Goal: Task Accomplishment & Management: Manage account settings

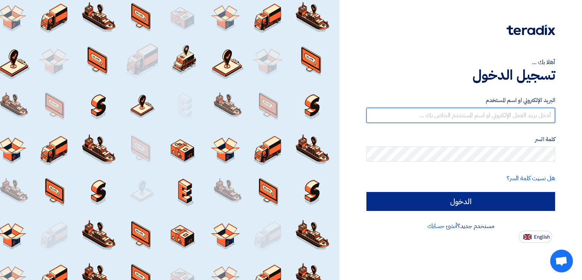
type input "sales@supersupplies.com.eg"
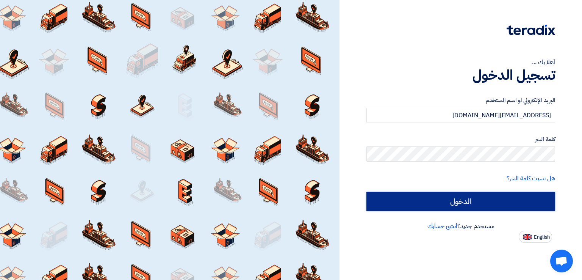
click at [459, 196] on input "الدخول" at bounding box center [460, 201] width 189 height 19
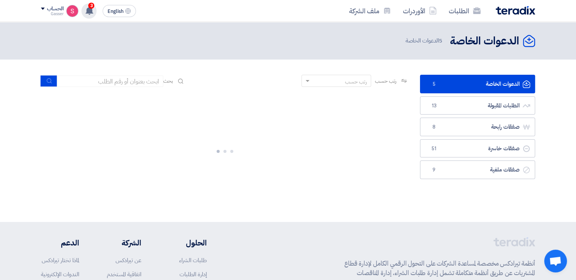
click at [91, 6] on span "3" at bounding box center [91, 6] width 6 height 6
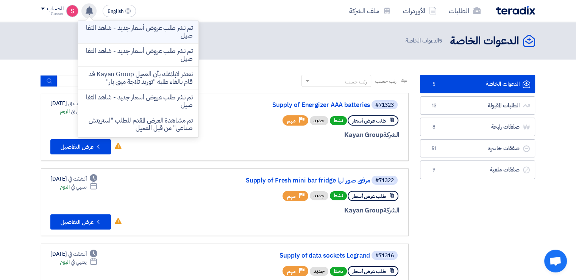
click at [136, 33] on p "تم نشر طلب عروض أسعار جديد - شاهد التفاصيل" at bounding box center [138, 31] width 108 height 15
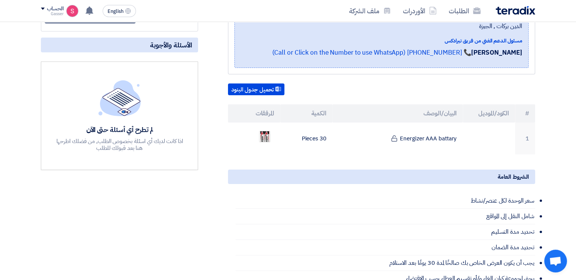
scroll to position [177, 0]
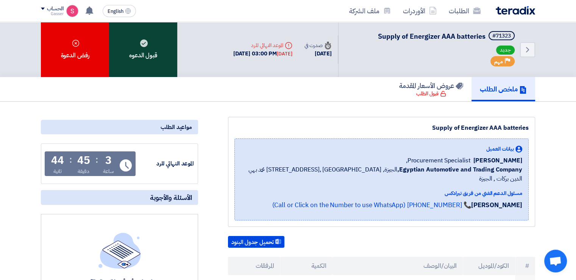
click at [143, 41] on use at bounding box center [144, 43] width 8 height 8
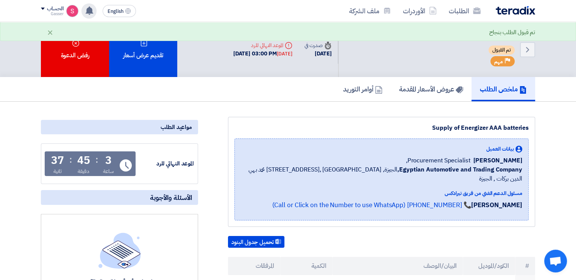
click at [94, 8] on div "تم نشر طلب عروض أسعار جديد - شاهد التفاصيل 18 hours ago تم نشر طلب عروض أسعار ج…" at bounding box center [88, 10] width 15 height 15
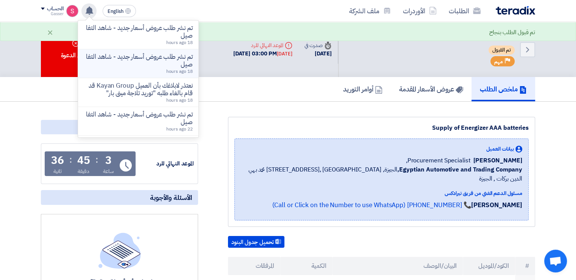
click at [163, 59] on p "تم نشر طلب عروض أسعار جديد - شاهد التفاصيل" at bounding box center [138, 60] width 108 height 15
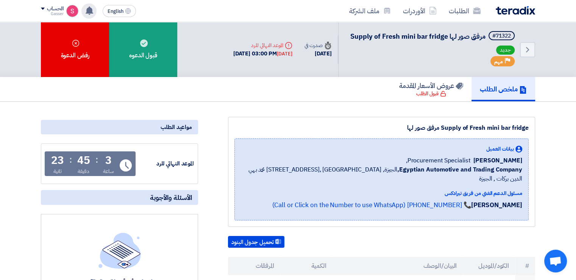
click at [177, 63] on div "Back #71322 Supply of Fresh mini bar fridge مرفق صور لها جديد Priority مهم Time…" at bounding box center [288, 49] width 494 height 55
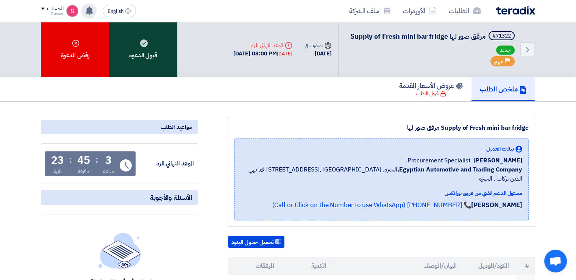
click at [152, 59] on div "قبول الدعوه" at bounding box center [143, 49] width 68 height 55
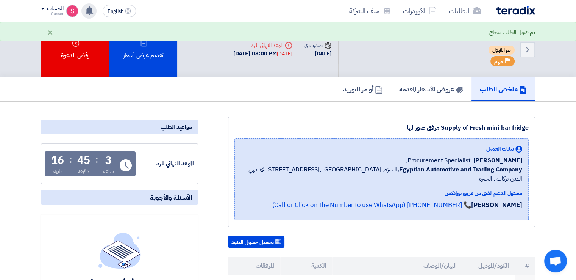
click at [92, 14] on icon at bounding box center [89, 10] width 8 height 8
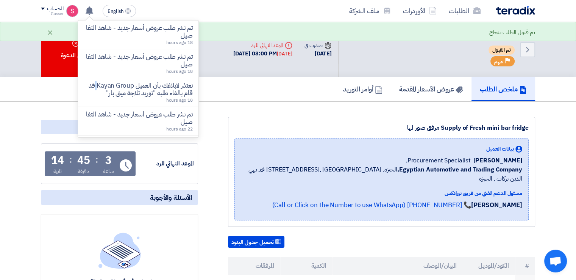
click at [174, 88] on p "نعتذر لابلاغك بأن العميل Kayan Group قد قام بالغاء طلبه "توريد تلاجة مينى بار"" at bounding box center [138, 89] width 108 height 15
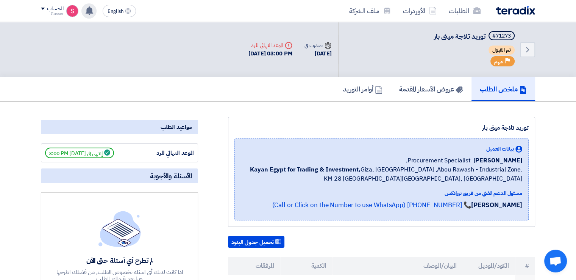
click at [91, 11] on use at bounding box center [90, 10] width 8 height 8
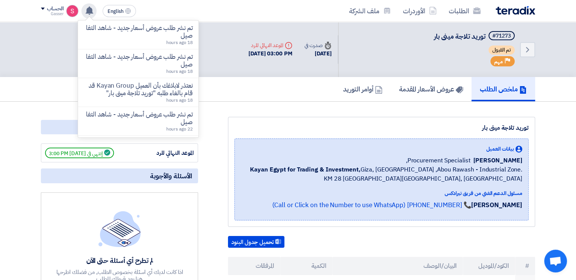
click at [87, 8] on icon at bounding box center [89, 10] width 8 height 8
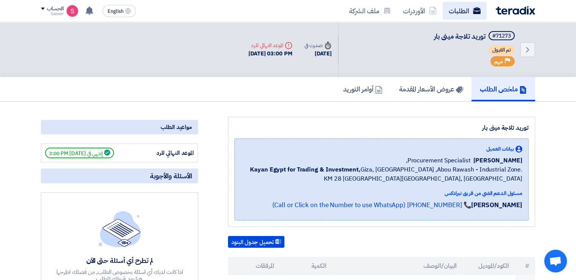
click at [458, 5] on link "الطلبات" at bounding box center [465, 11] width 44 height 18
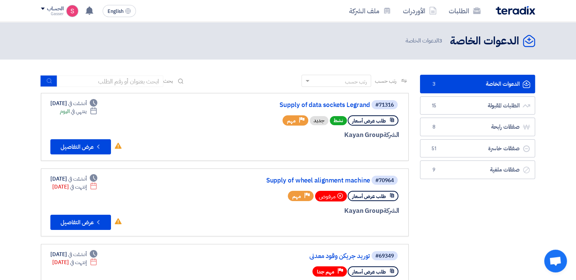
click at [457, 86] on link "الدعوات الخاصة الدعوات الخاصة 3" at bounding box center [477, 84] width 115 height 19
click at [338, 103] on link "Supply of data sockets Legrand" at bounding box center [295, 105] width 152 height 7
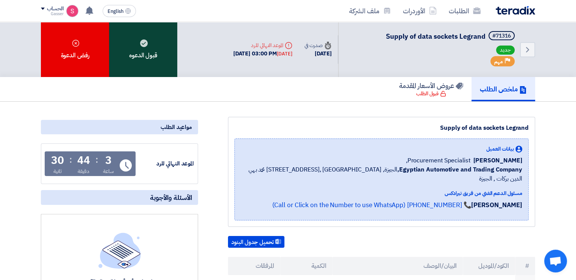
click at [128, 28] on div "قبول الدعوه" at bounding box center [143, 49] width 68 height 55
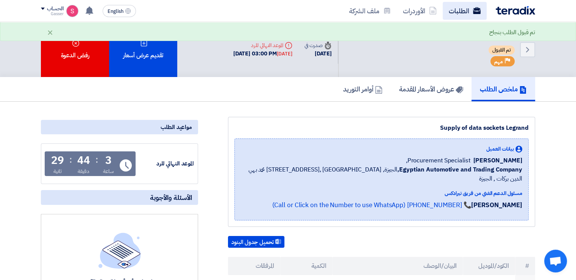
click at [455, 4] on link "الطلبات" at bounding box center [465, 11] width 44 height 18
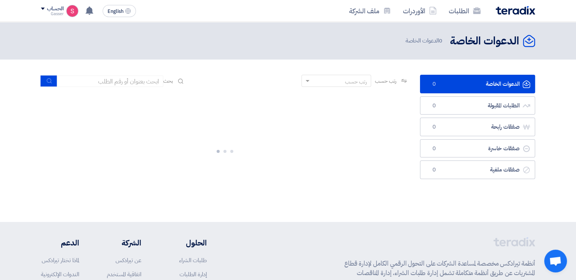
click at [443, 81] on link "الدعوات الخاصة الدعوات الخاصة 0" at bounding box center [477, 84] width 115 height 19
